Goal: Information Seeking & Learning: Learn about a topic

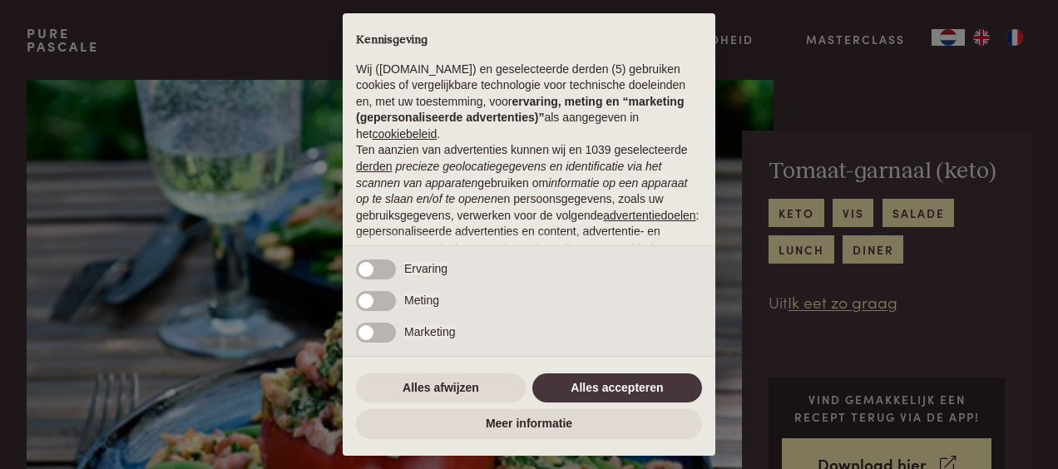
scroll to position [171, 0]
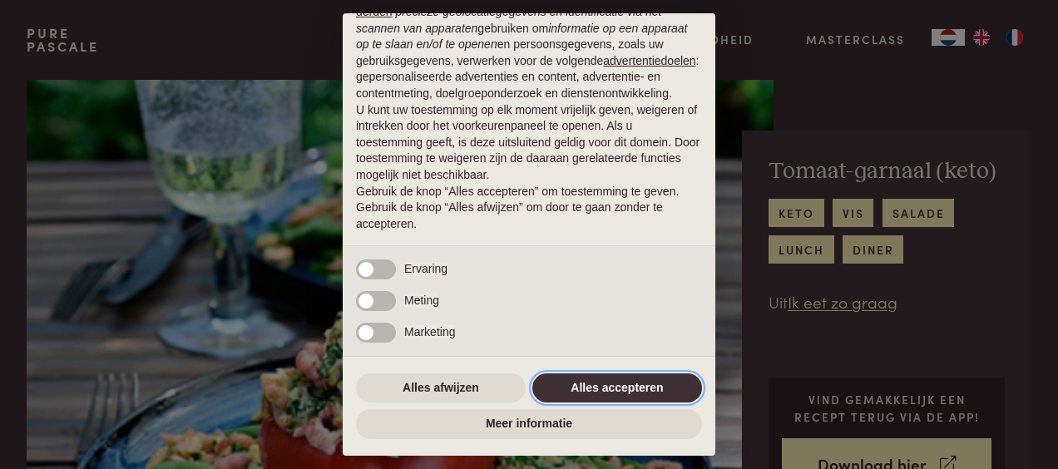
click at [622, 395] on button "Alles accepteren" at bounding box center [617, 389] width 170 height 30
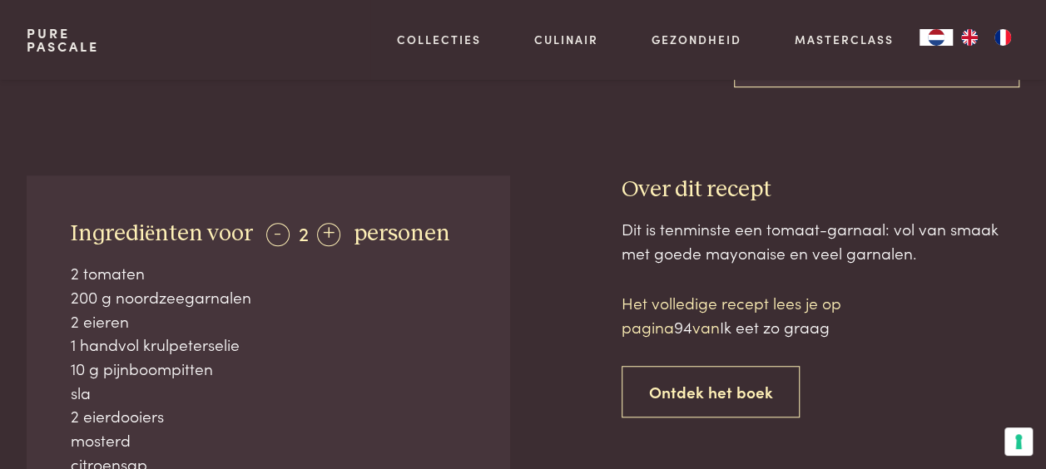
scroll to position [416, 0]
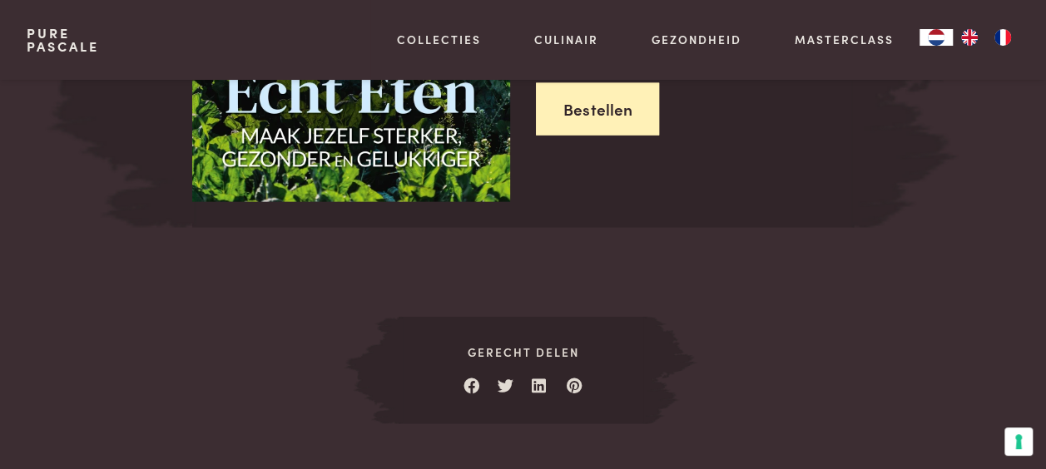
scroll to position [1830, 0]
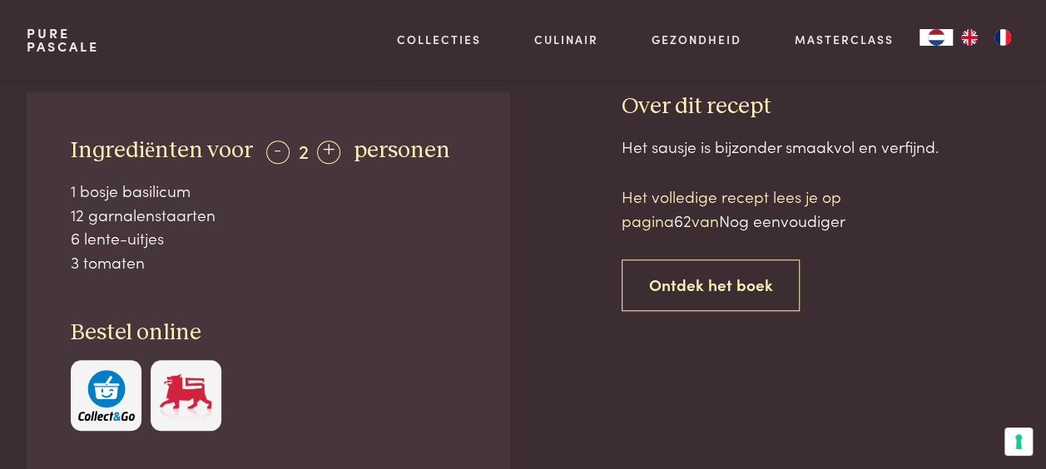
scroll to position [582, 0]
